Goal: Navigation & Orientation: Find specific page/section

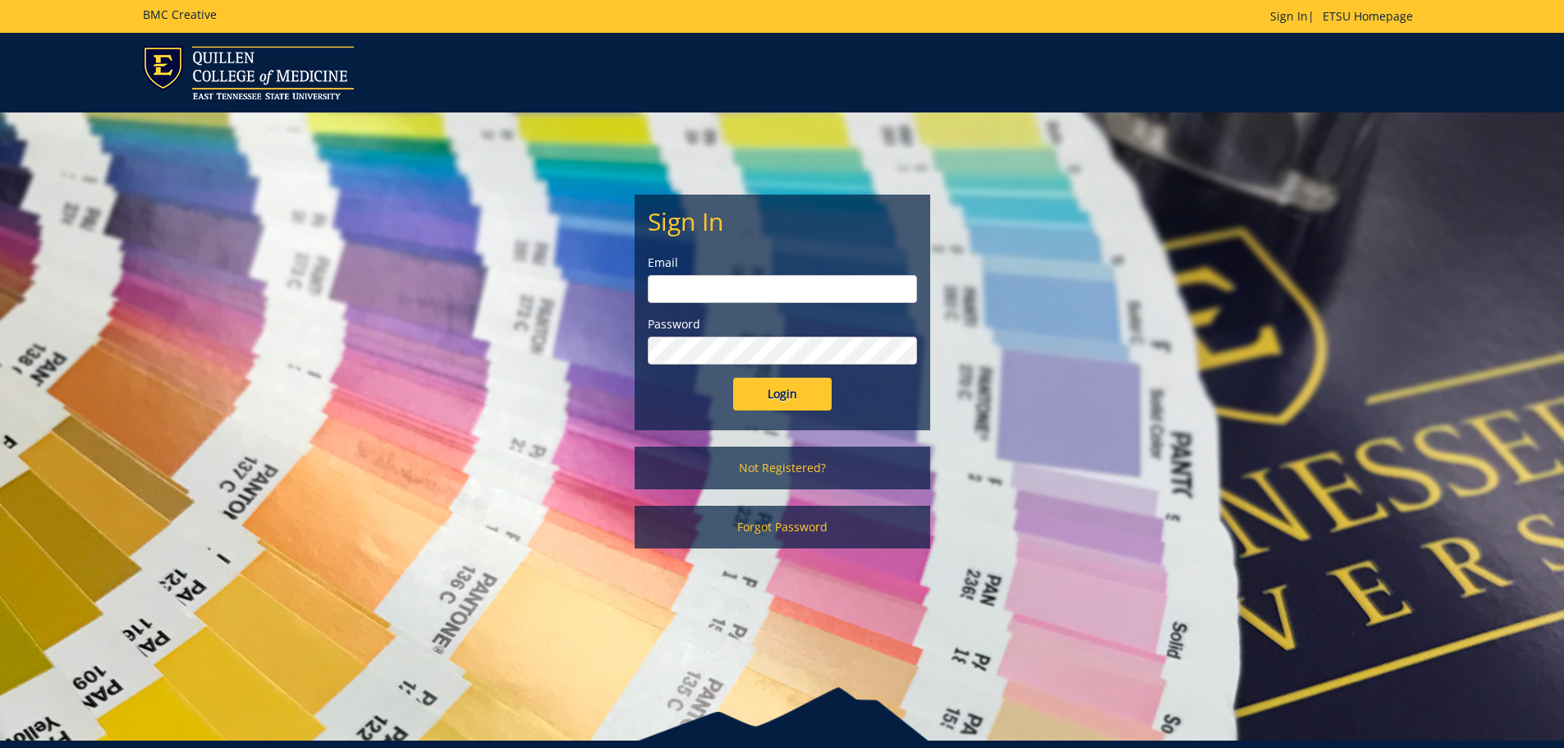
type input "[EMAIL_ADDRESS][DOMAIN_NAME]"
click at [791, 404] on input "Login" at bounding box center [782, 394] width 99 height 33
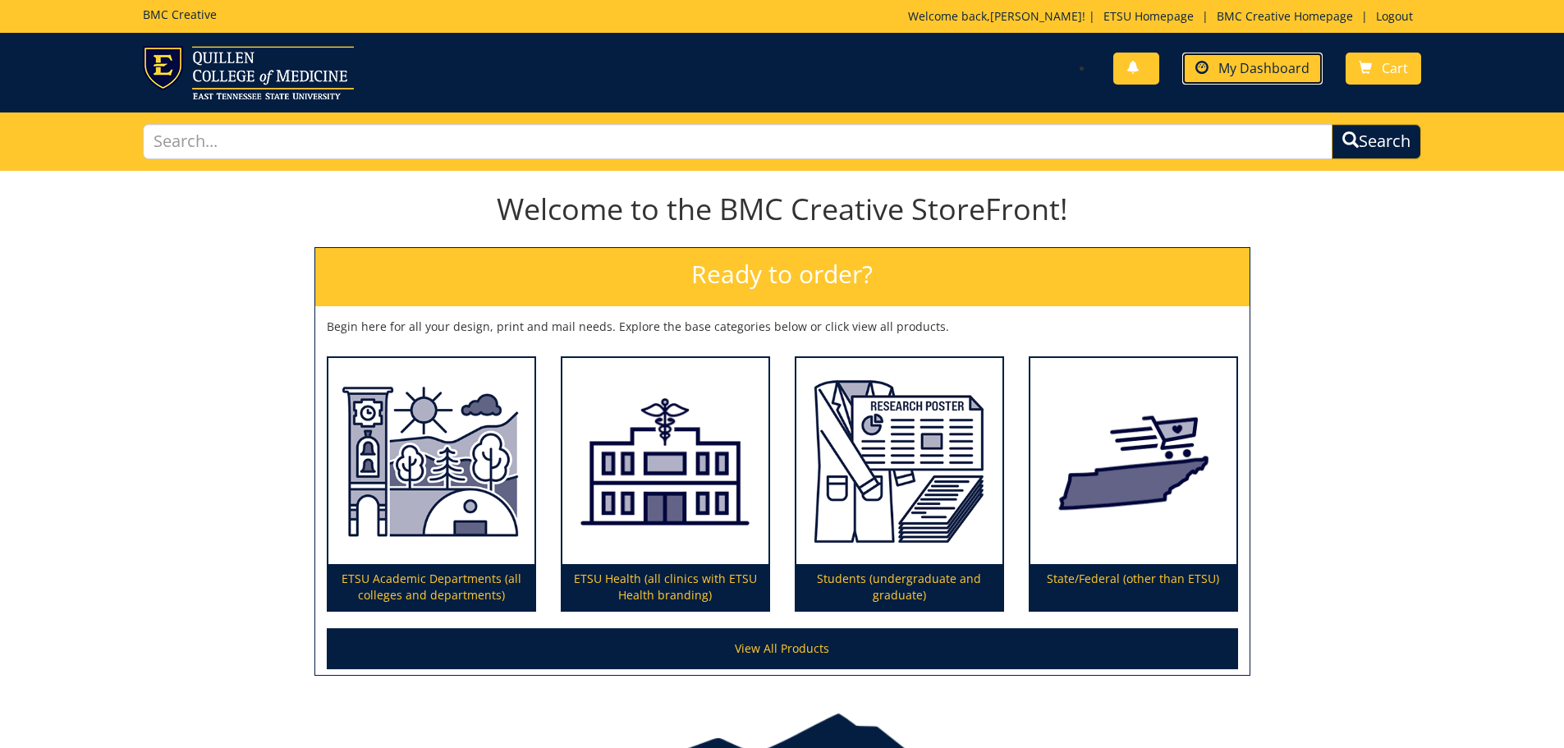
click at [1286, 73] on span "My Dashboard" at bounding box center [1263, 68] width 91 height 18
